Goal: Information Seeking & Learning: Check status

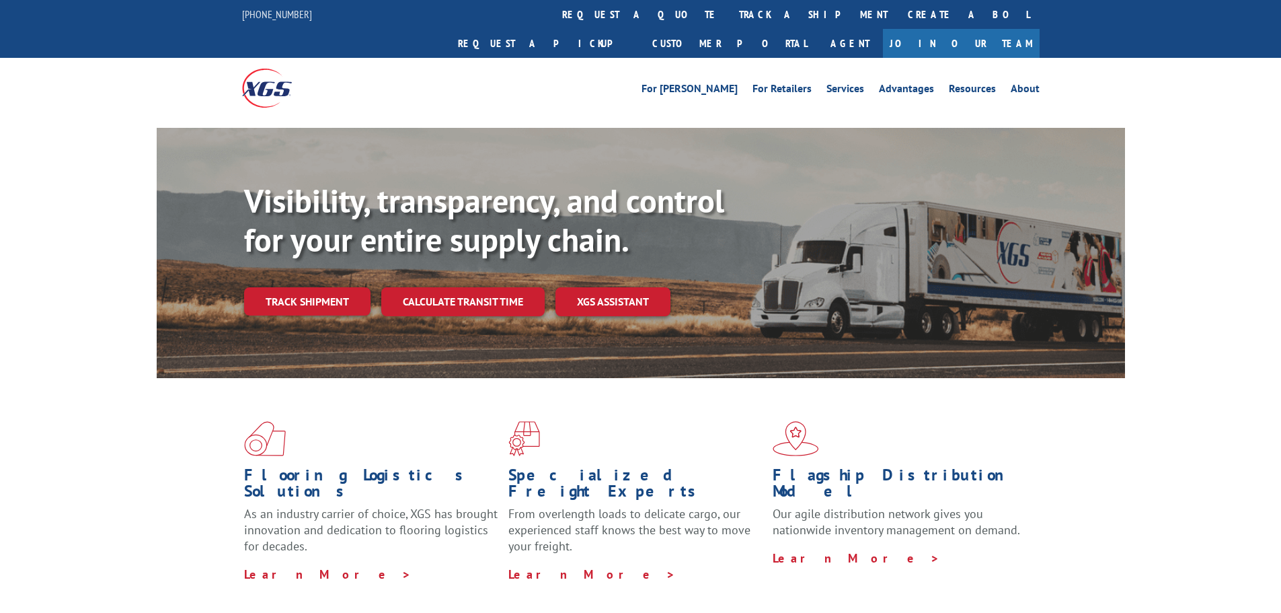
click at [332, 287] on link "Track shipment" at bounding box center [307, 301] width 126 height 28
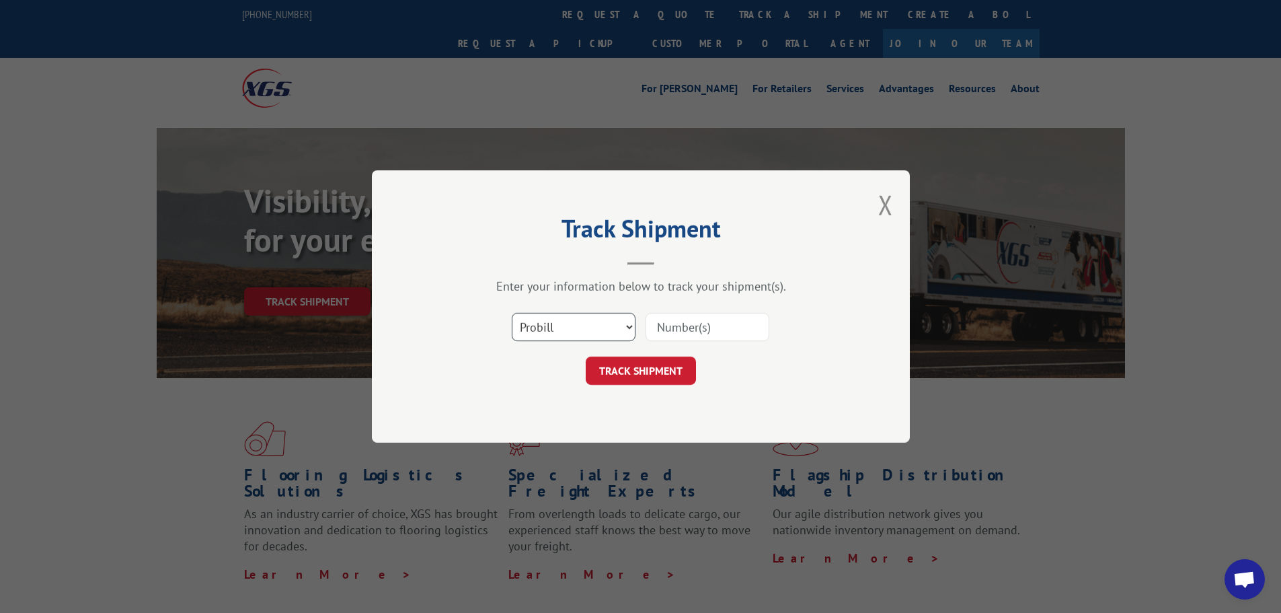
click at [598, 326] on select "Select category... Probill BOL PO" at bounding box center [574, 327] width 124 height 28
select select "bol"
click at [512, 313] on select "Select category... Probill BOL PO" at bounding box center [574, 327] width 124 height 28
click at [728, 325] on input at bounding box center [708, 327] width 124 height 28
type input "54400097"
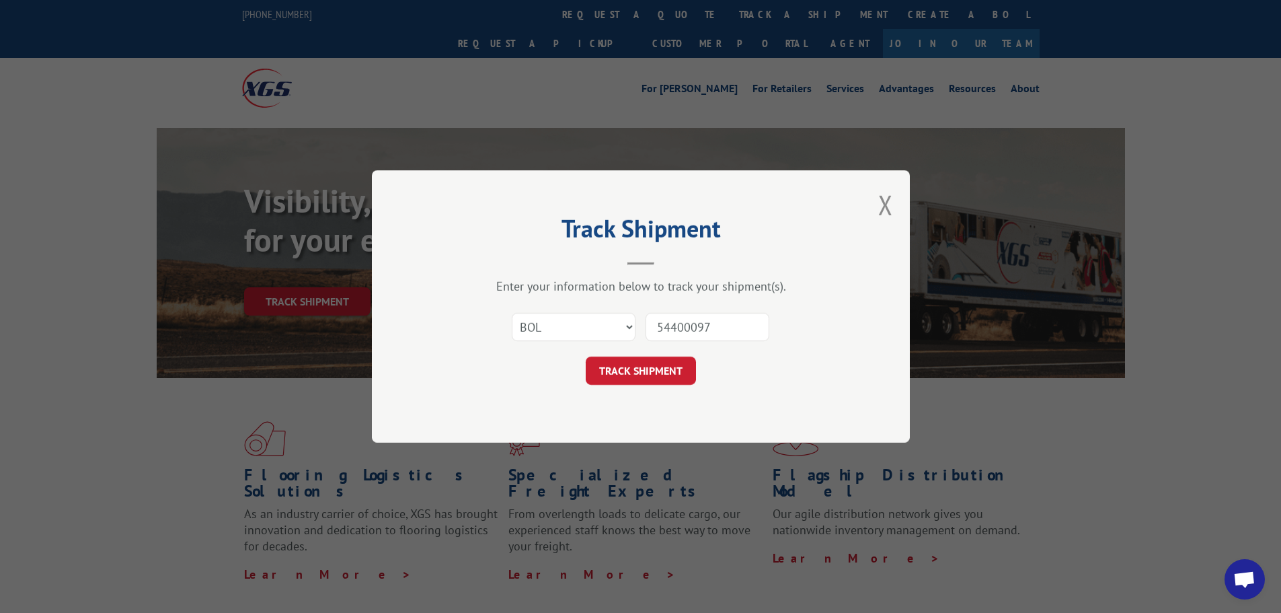
click at [583, 374] on div "TRACK SHIPMENT" at bounding box center [641, 370] width 404 height 28
click at [595, 368] on button "TRACK SHIPMENT" at bounding box center [641, 370] width 110 height 28
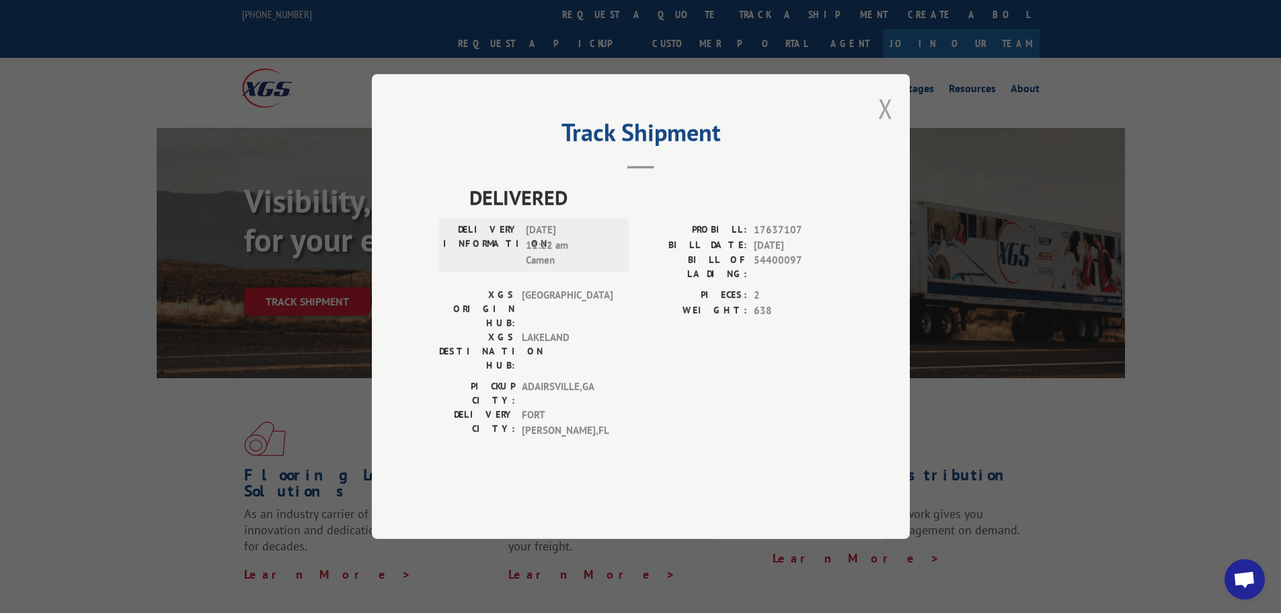
click at [888, 126] on button "Close modal" at bounding box center [885, 109] width 15 height 36
